Goal: Information Seeking & Learning: Understand process/instructions

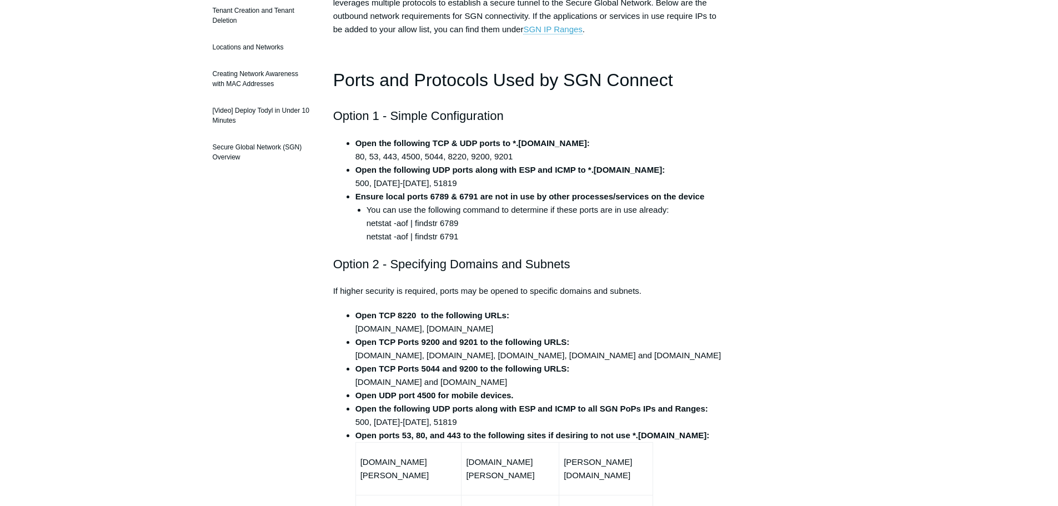
scroll to position [278, 0]
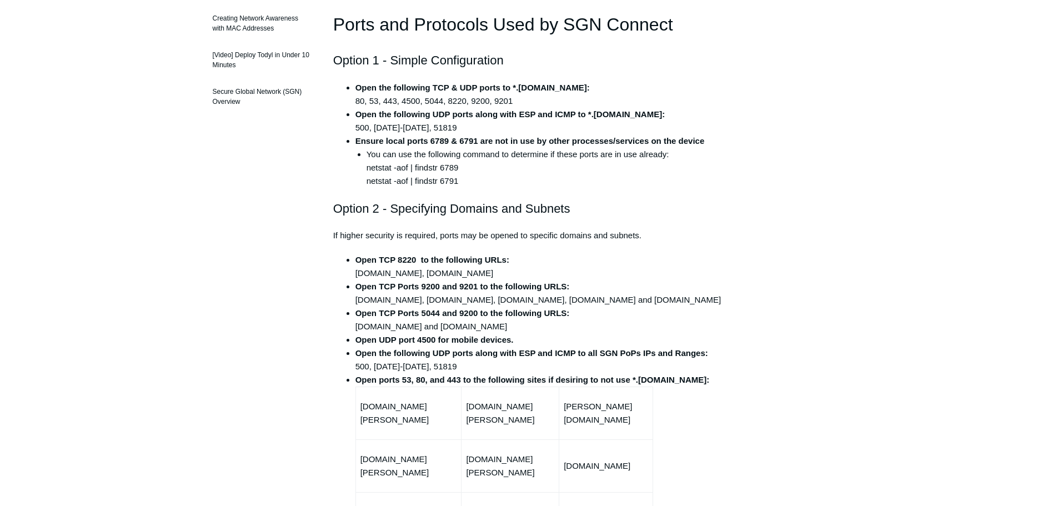
click at [724, 177] on li "You can use the following command to determine if these ports are in use alread…" at bounding box center [546, 168] width 359 height 40
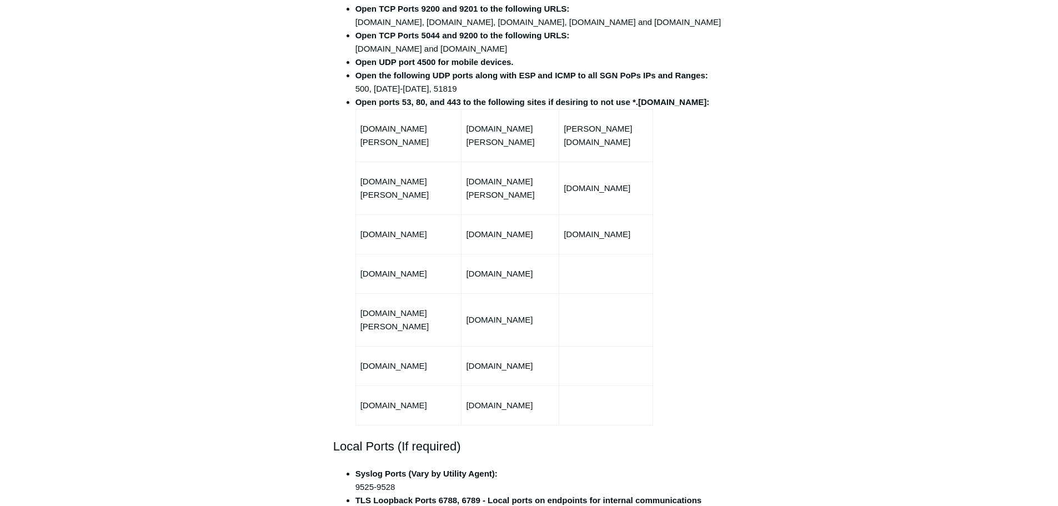
scroll to position [167, 0]
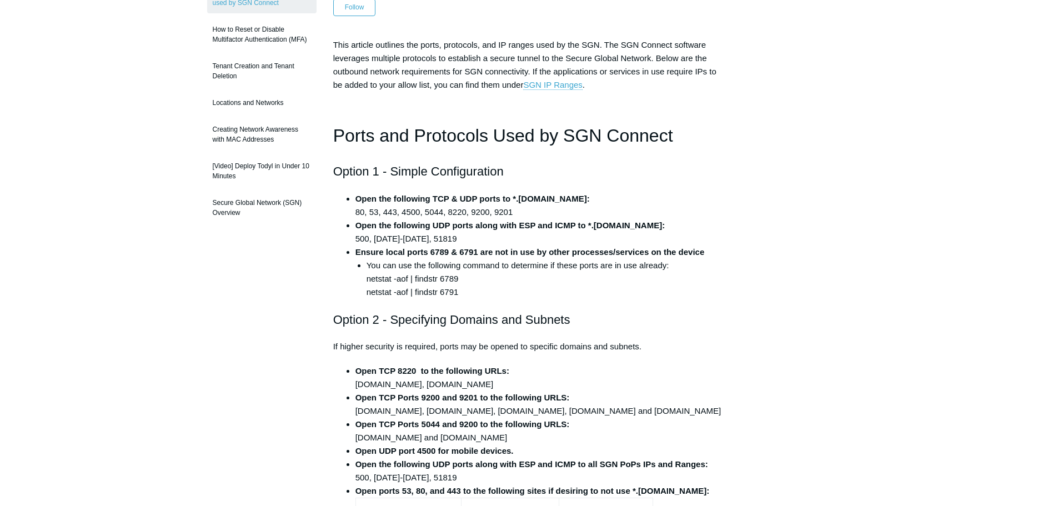
click at [683, 382] on li "Open TCP 8220 to the following URLs: fleet-wr.todyl.com, fleet-01.todyl.com" at bounding box center [541, 377] width 370 height 27
drag, startPoint x: 369, startPoint y: 212, endPoint x: 378, endPoint y: 212, distance: 8.9
click at [378, 212] on li "Open the following TCP & UDP ports to *.todyl.com: 80, 53, 443, 4500, 5044, 822…" at bounding box center [541, 205] width 370 height 27
click at [589, 230] on strong "Open the following UDP ports along with ESP and ICMP to *.todyl.com:" at bounding box center [511, 225] width 310 height 9
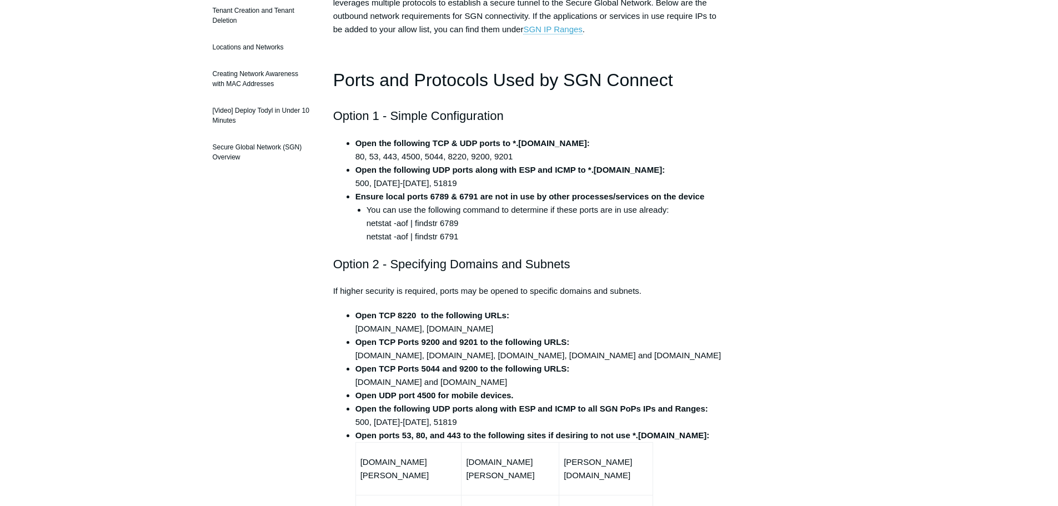
scroll to position [0, 0]
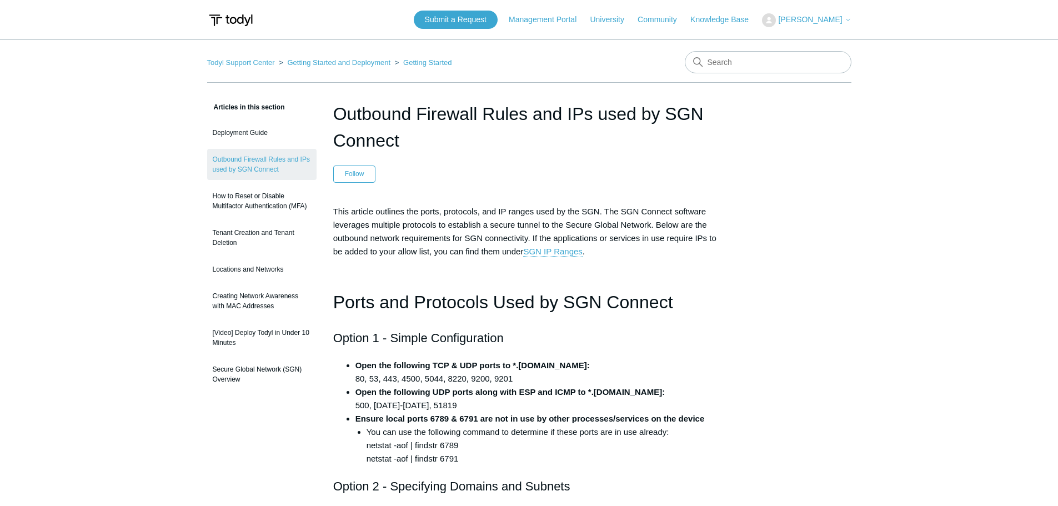
drag, startPoint x: 380, startPoint y: 367, endPoint x: 466, endPoint y: 439, distance: 112.7
click at [380, 367] on strong "Open the following TCP & UDP ports to *.todyl.com:" at bounding box center [473, 365] width 234 height 9
drag, startPoint x: 711, startPoint y: 340, endPoint x: 714, endPoint y: 351, distance: 10.9
click at [711, 340] on h2 "Option 1 - Simple Configuration" at bounding box center [529, 337] width 392 height 19
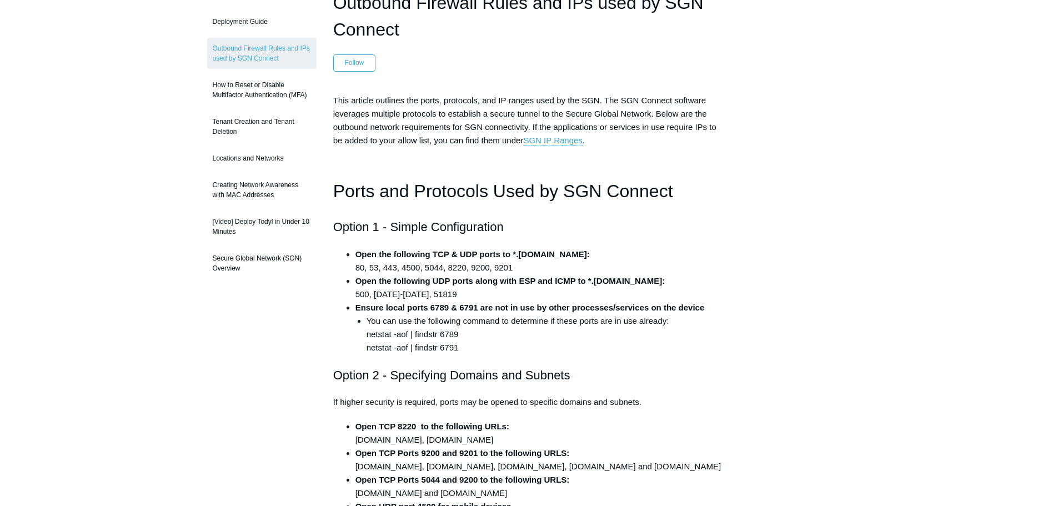
scroll to position [56, 0]
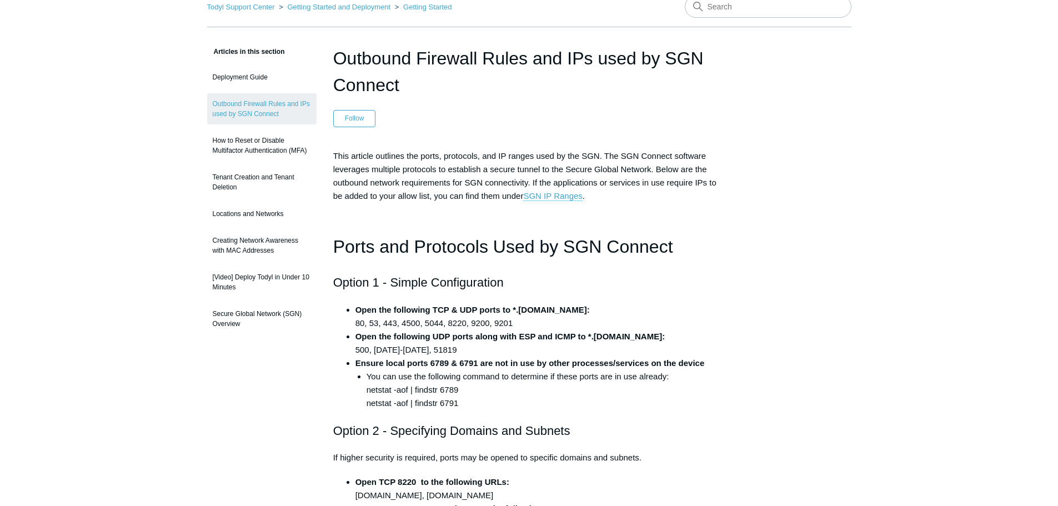
drag, startPoint x: 354, startPoint y: 321, endPoint x: 549, endPoint y: 319, distance: 195.0
click at [549, 319] on ul "Open the following TCP & UDP ports to *.todyl.com: 80, 53, 443, 4500, 5044, 822…" at bounding box center [534, 356] width 381 height 107
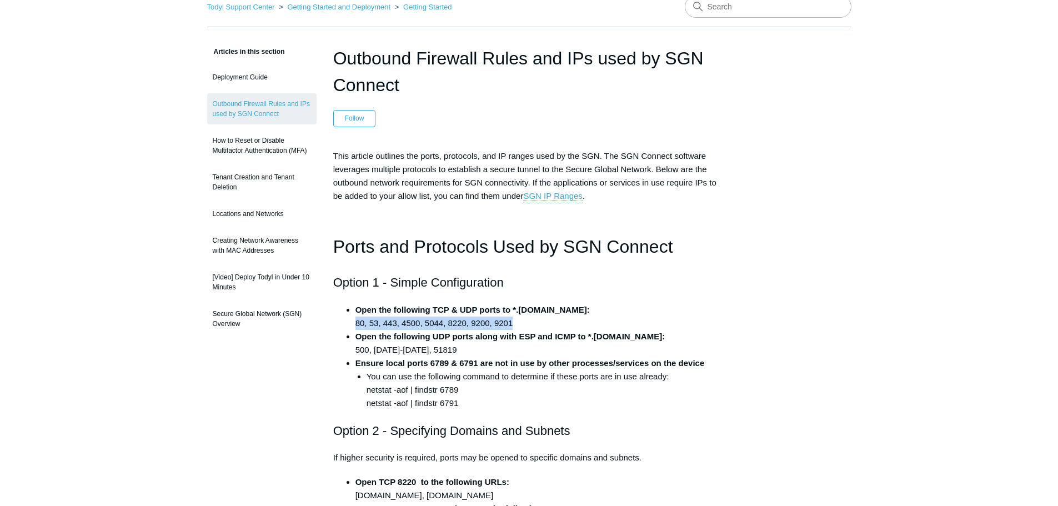
copy li "80, 53, 443, 4500, 5044, 8220, 9200, 9201"
drag, startPoint x: 458, startPoint y: 346, endPoint x: 340, endPoint y: 348, distance: 117.8
copy li "500, 1194-1229, 51819"
click at [708, 276] on h2 "Option 1 - Simple Configuration" at bounding box center [529, 282] width 392 height 19
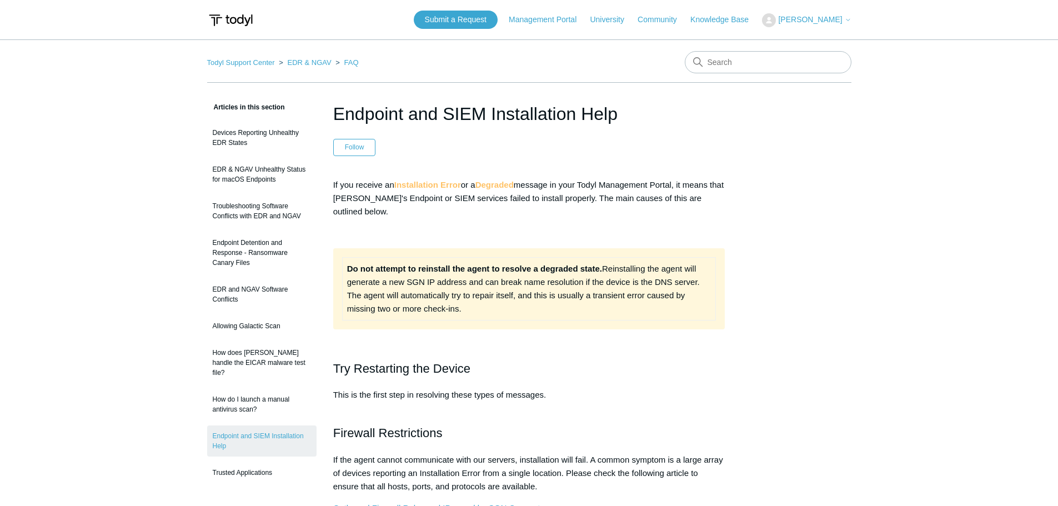
scroll to position [167, 0]
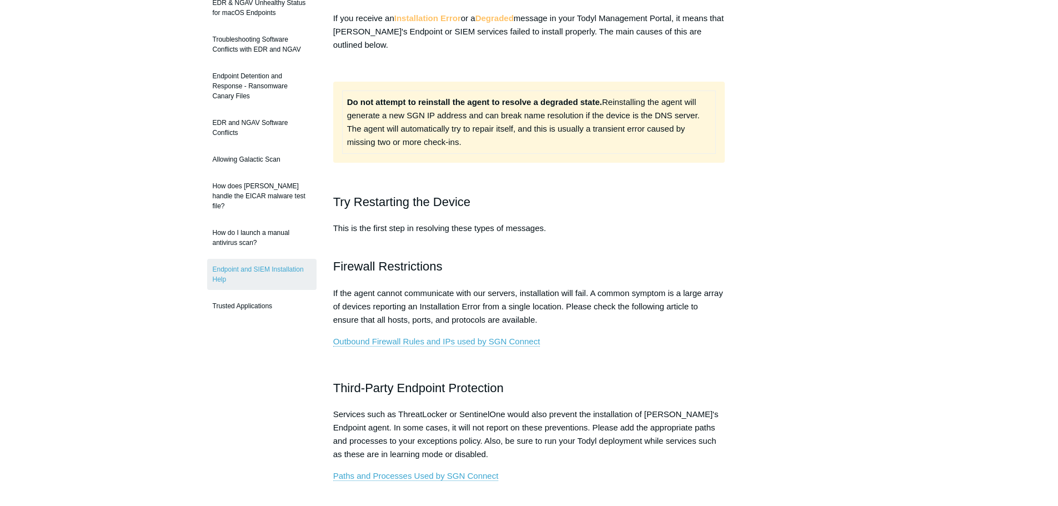
drag, startPoint x: 0, startPoint y: 378, endPoint x: 22, endPoint y: 357, distance: 30.6
